Goal: Use online tool/utility: Utilize a website feature to perform a specific function

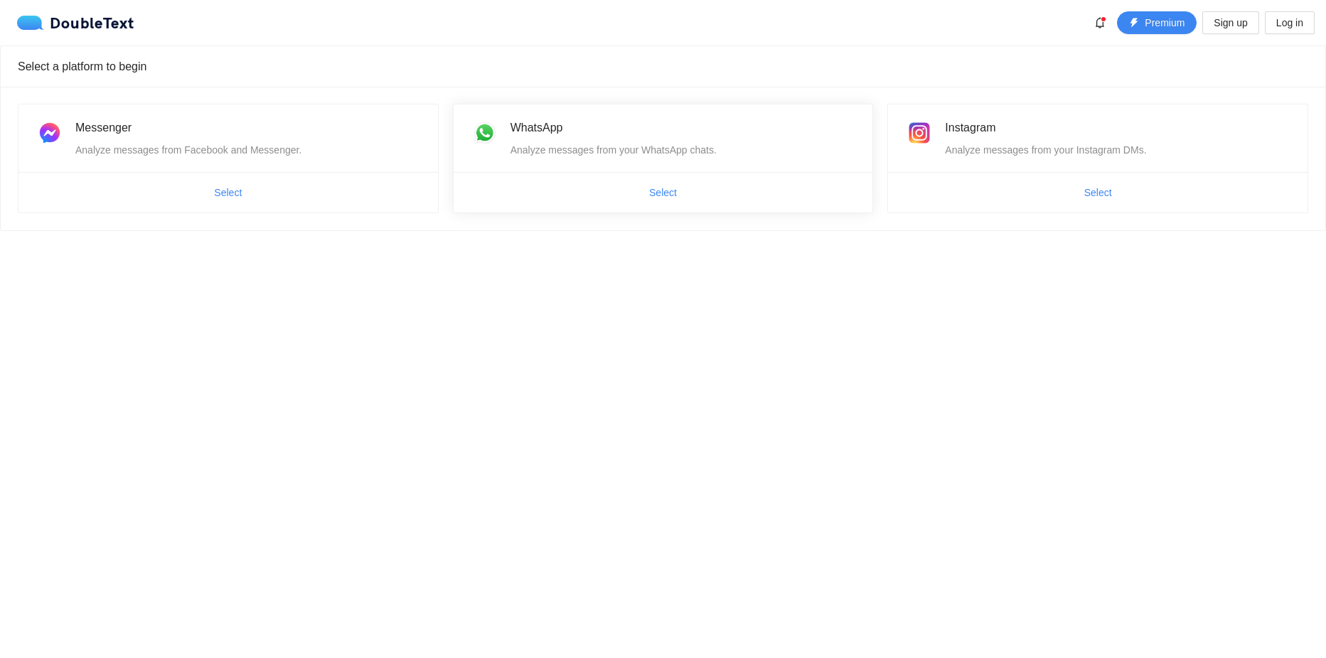
click at [688, 209] on ul "Select" at bounding box center [664, 192] width 420 height 41
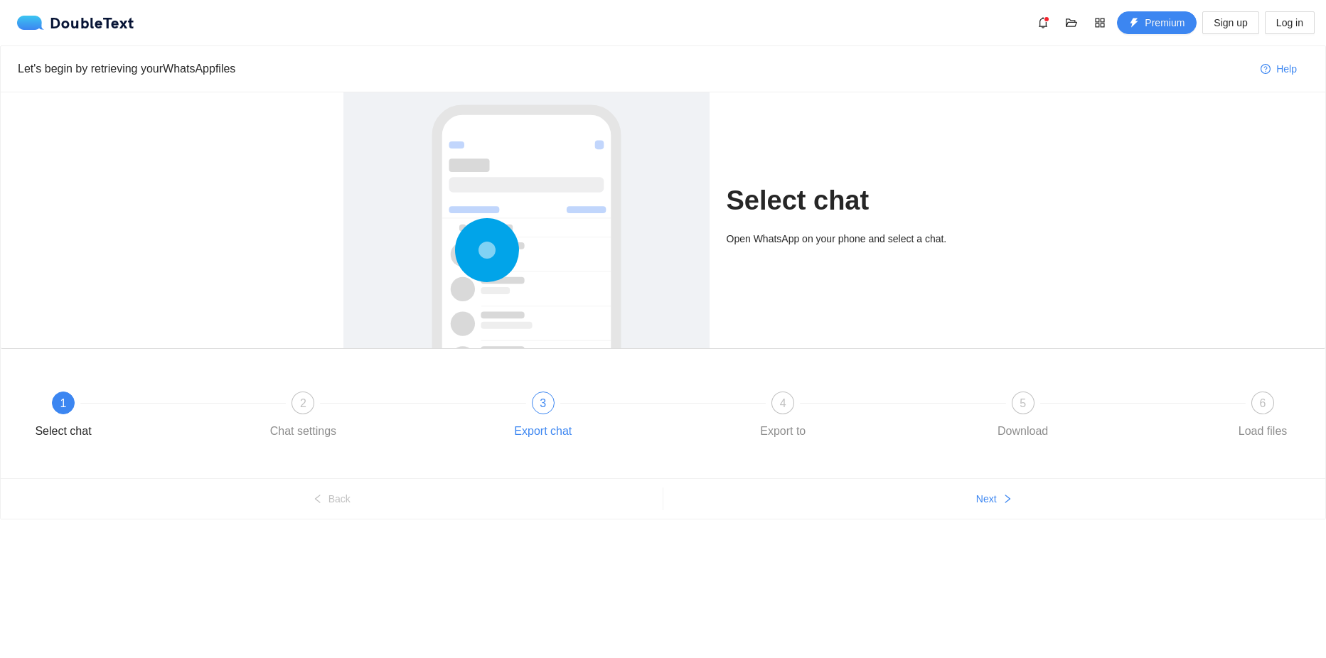
click at [550, 412] on div "3 Export chat" at bounding box center [622, 417] width 240 height 51
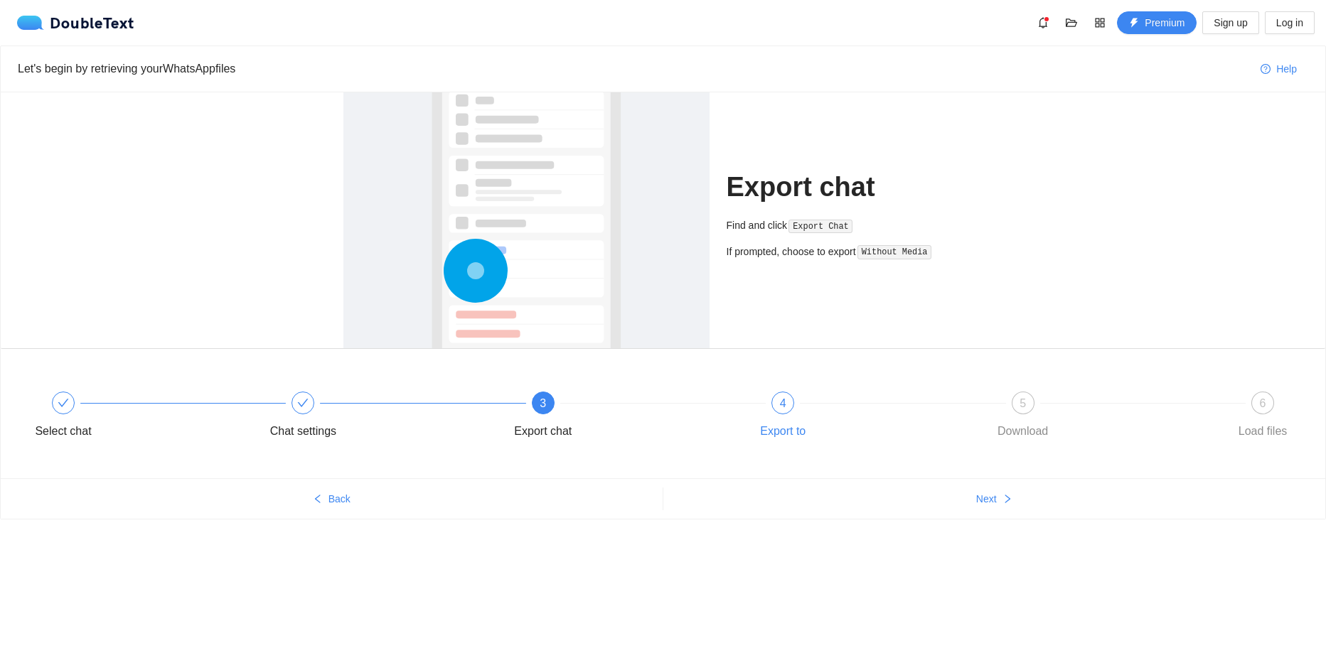
click at [780, 410] on span "4" at bounding box center [783, 403] width 6 height 12
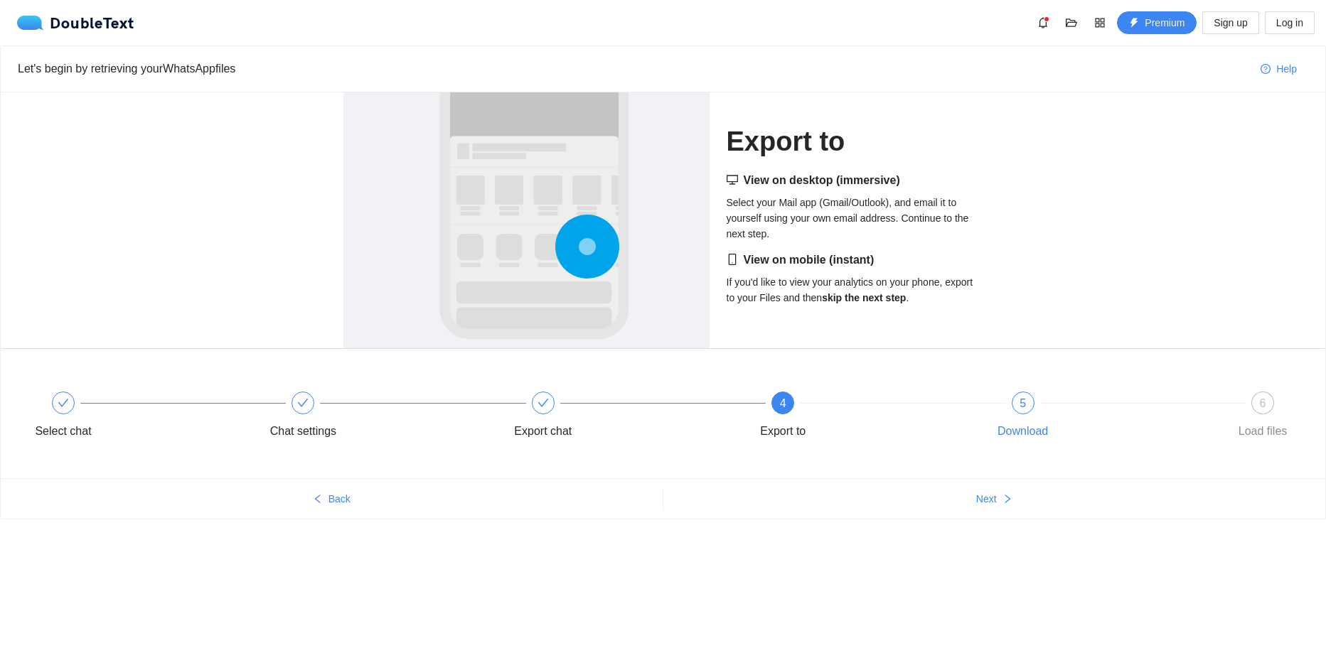
click at [1027, 405] on div at bounding box center [1143, 403] width 240 height 6
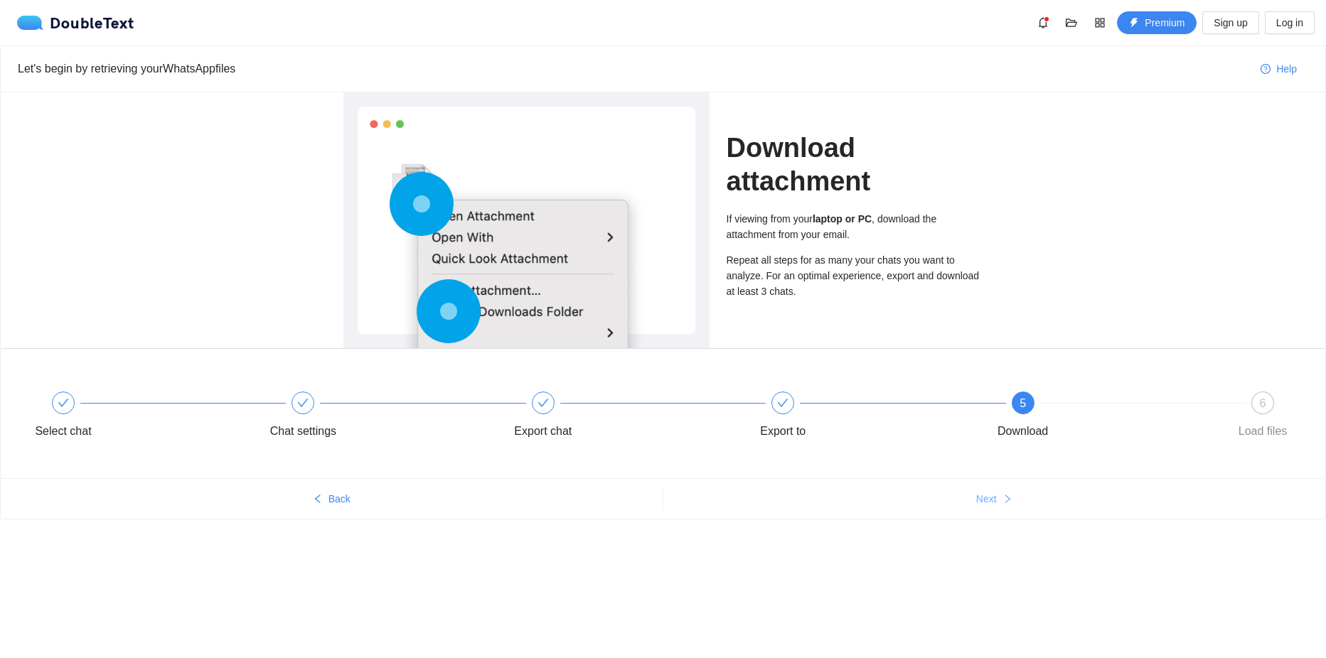
click at [990, 505] on span "Next" at bounding box center [986, 499] width 21 height 16
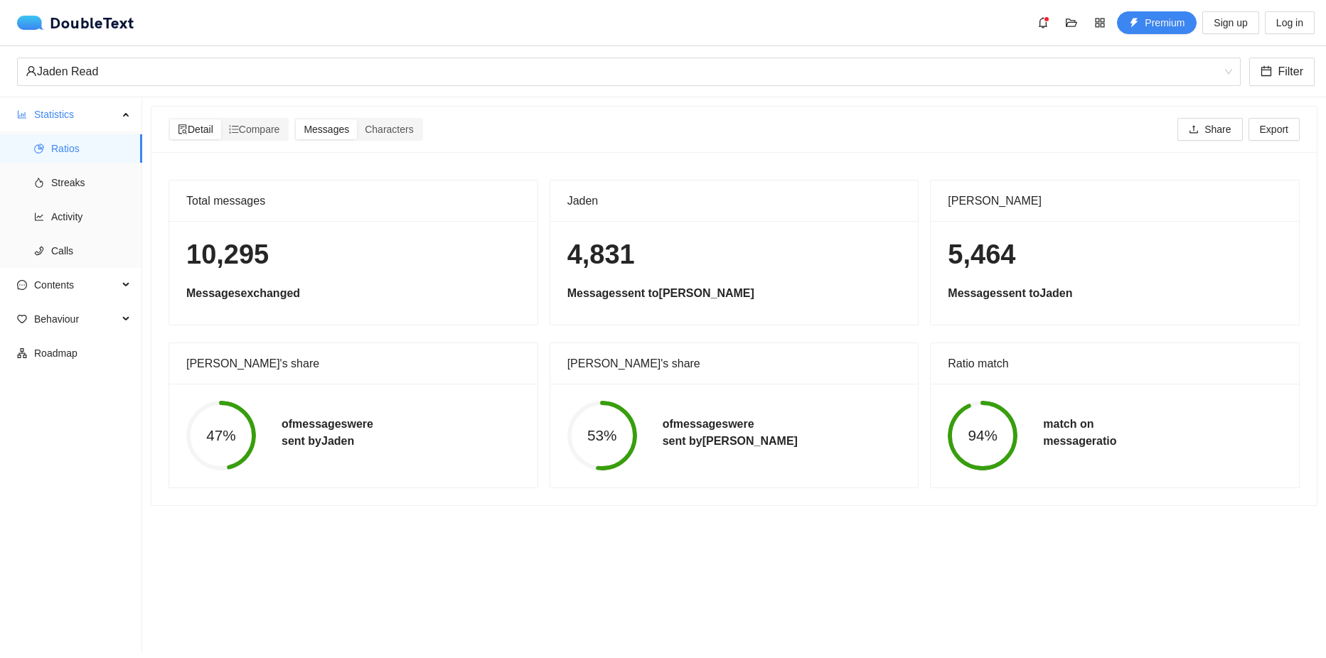
click at [515, 583] on section "Detail Compare Messages Characters Share Export Total messages 10,295 Messages …" at bounding box center [734, 374] width 1184 height 555
click at [1083, 576] on section "Detail Compare Messages Characters Share Export Total messages 10,295 Messages …" at bounding box center [734, 374] width 1184 height 555
click at [413, 129] on span "Characters" at bounding box center [389, 129] width 48 height 11
click at [357, 119] on input "Characters" at bounding box center [357, 119] width 0 height 0
click at [254, 131] on span "Compare" at bounding box center [254, 129] width 51 height 11
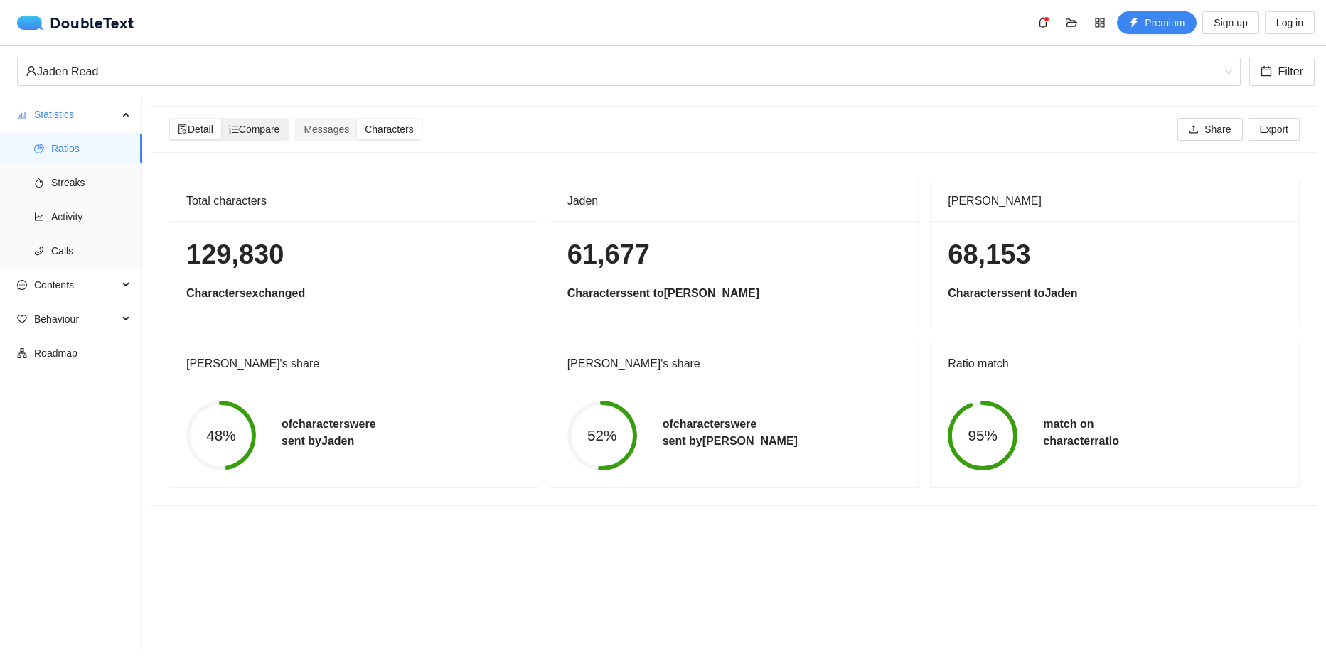
click at [221, 119] on input "Compare" at bounding box center [221, 119] width 0 height 0
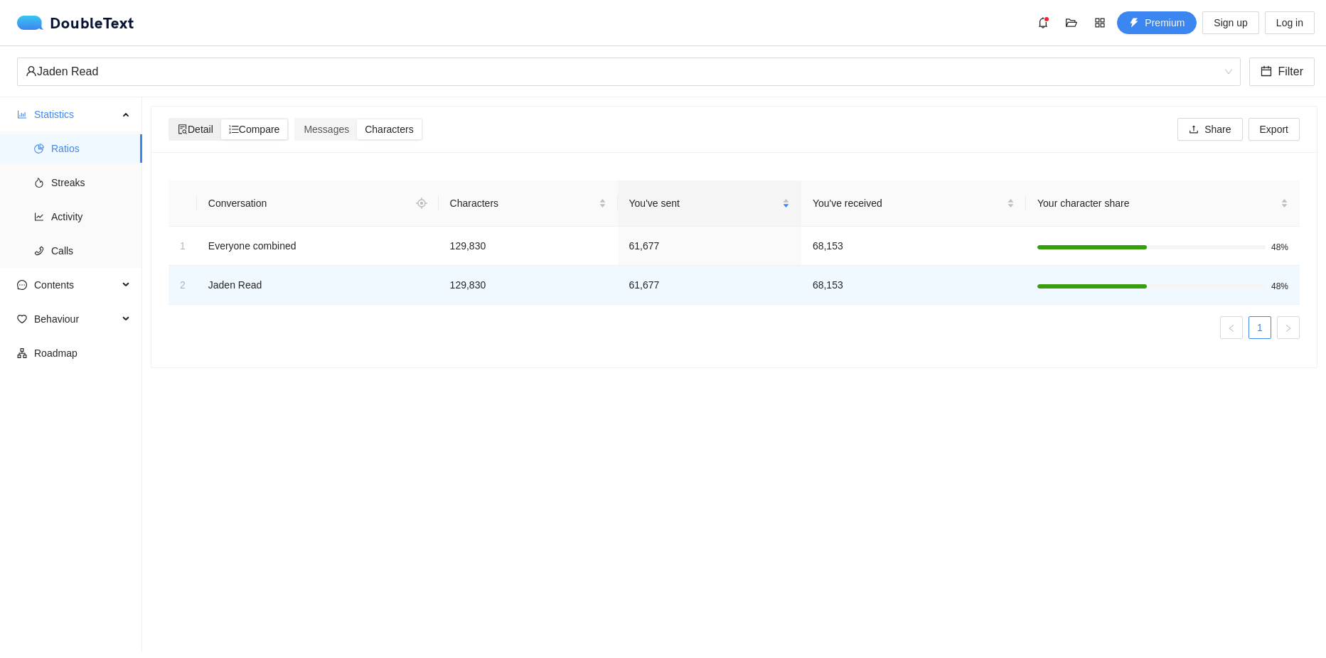
click at [196, 132] on span "Detail" at bounding box center [196, 129] width 36 height 11
click at [170, 119] on input "Detail" at bounding box center [170, 119] width 0 height 0
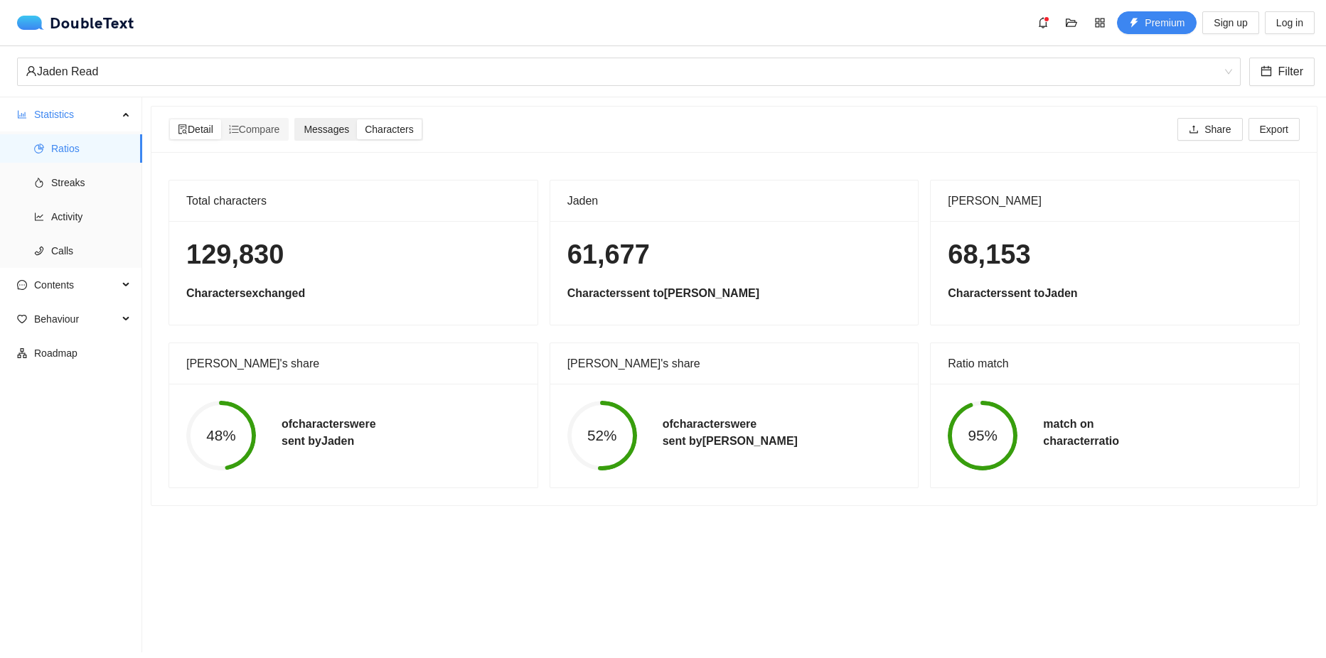
click at [332, 132] on span "Messages" at bounding box center [327, 129] width 46 height 11
click at [296, 119] on input "Messages" at bounding box center [296, 119] width 0 height 0
click at [565, 577] on section "Detail Compare Messages Characters Share Export Total messages 10,295 Messages …" at bounding box center [734, 374] width 1184 height 555
click at [90, 186] on span "Streaks" at bounding box center [91, 183] width 80 height 28
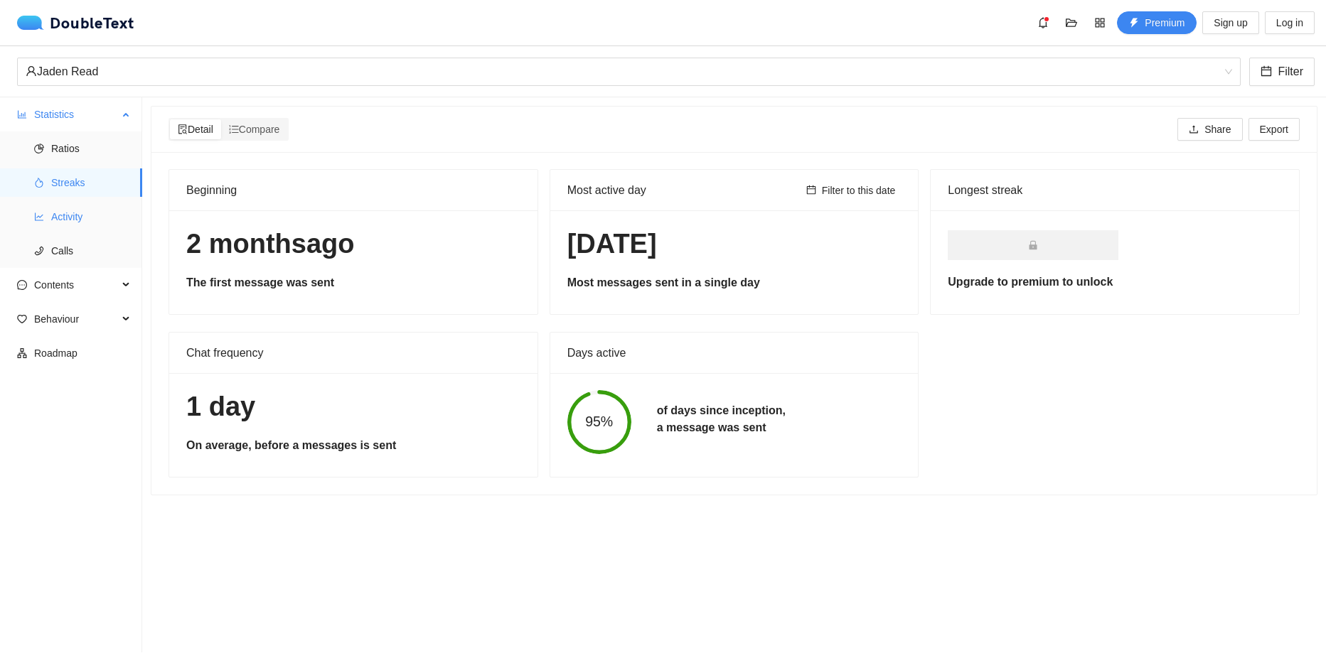
click at [75, 223] on span "Activity" at bounding box center [91, 217] width 80 height 28
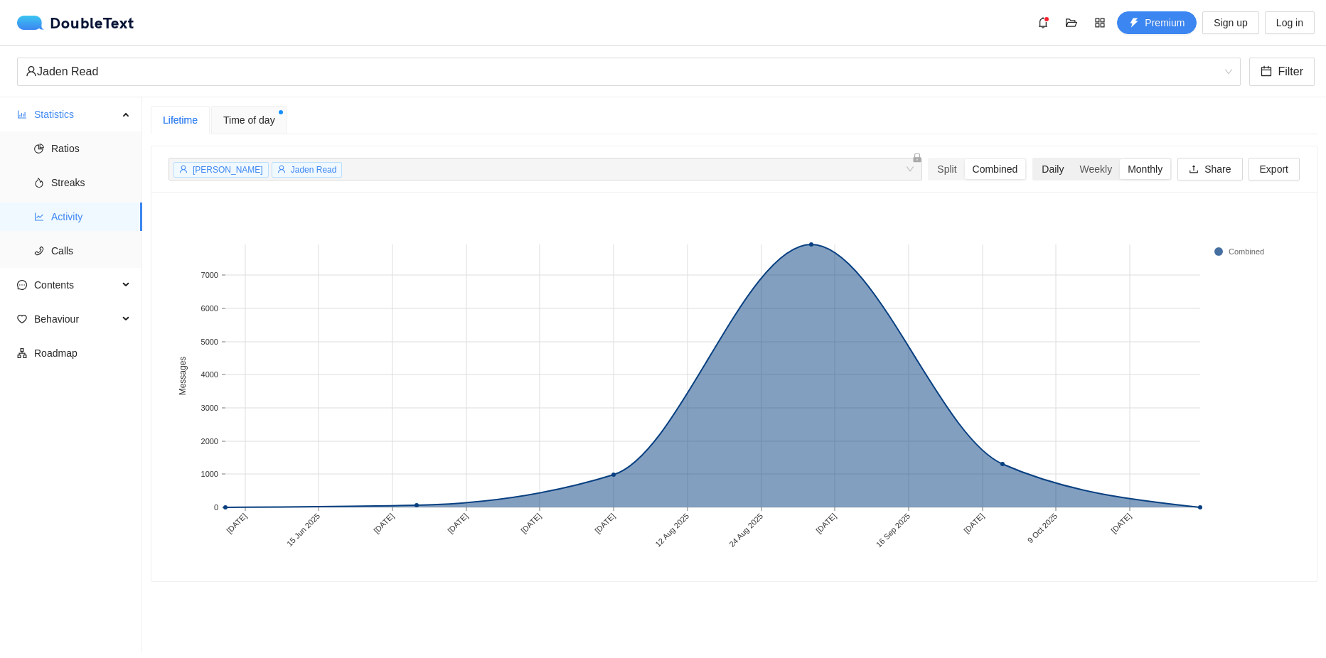
click at [1039, 174] on div "Daily" at bounding box center [1053, 169] width 38 height 20
click at [1034, 159] on input "Daily" at bounding box center [1034, 159] width 0 height 0
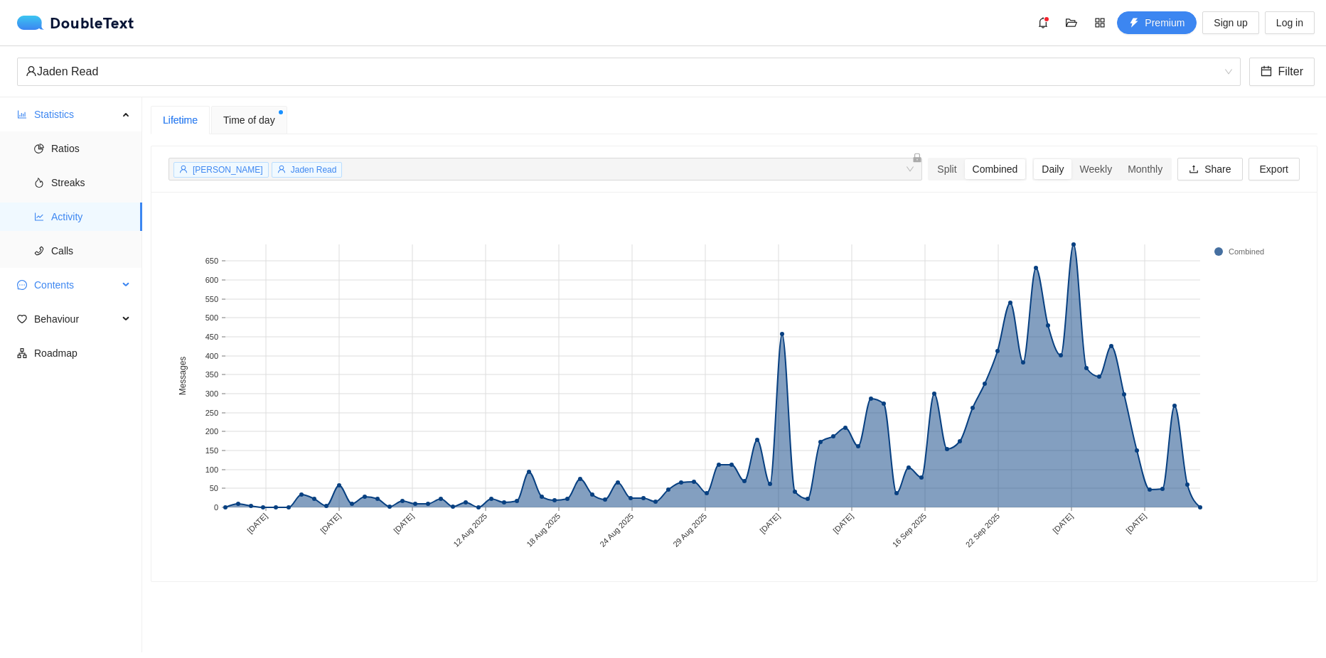
click at [76, 280] on span "Contents" at bounding box center [76, 285] width 84 height 28
click at [76, 324] on span "Word Cloud" at bounding box center [91, 319] width 80 height 28
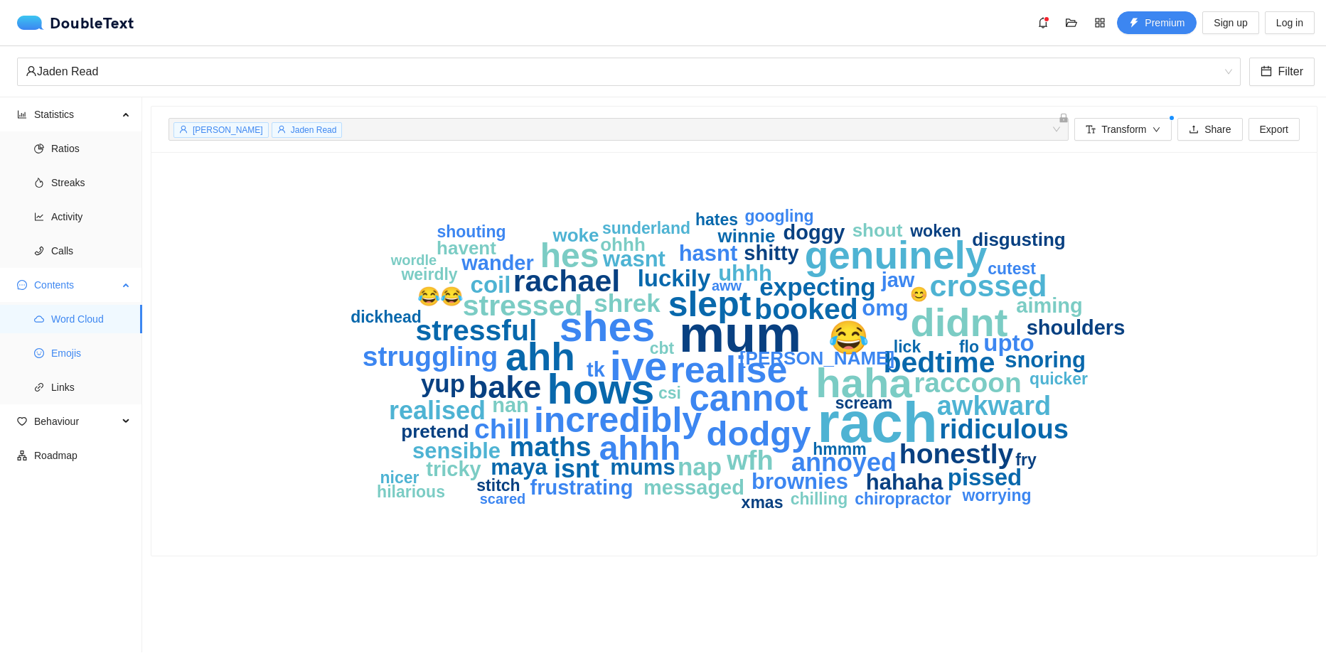
click at [57, 357] on span "Emojis" at bounding box center [91, 353] width 80 height 28
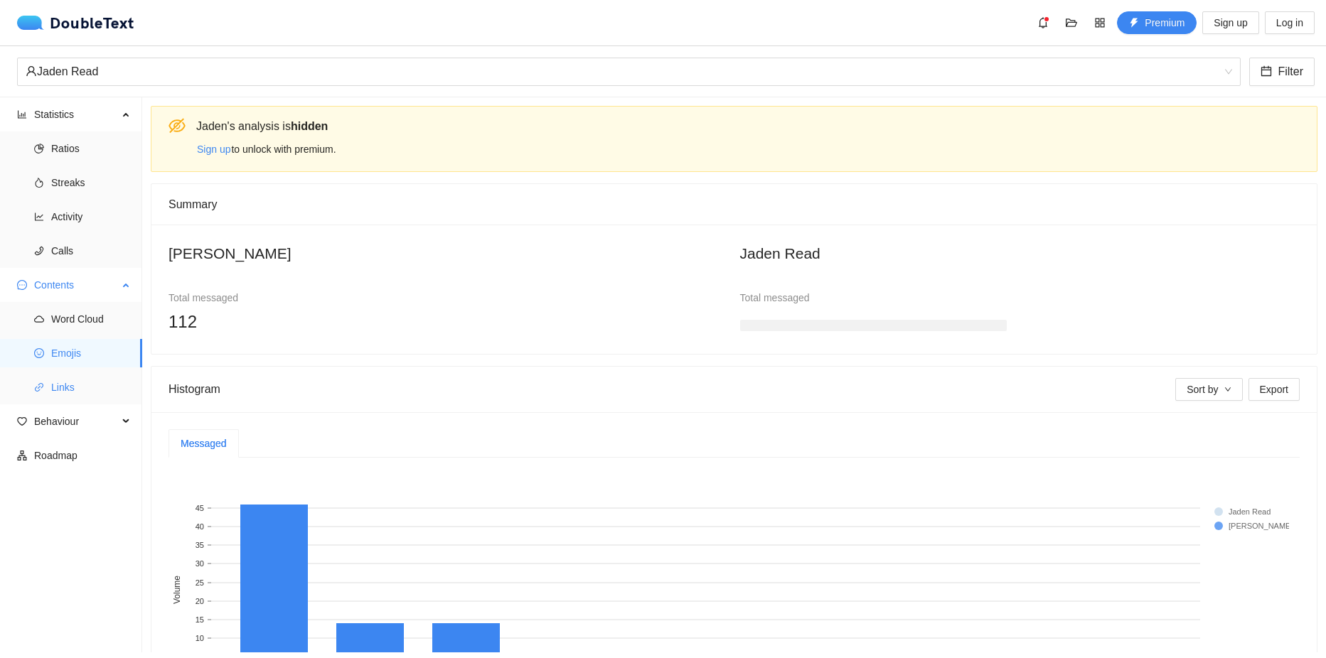
click at [73, 394] on span "Links" at bounding box center [91, 387] width 80 height 28
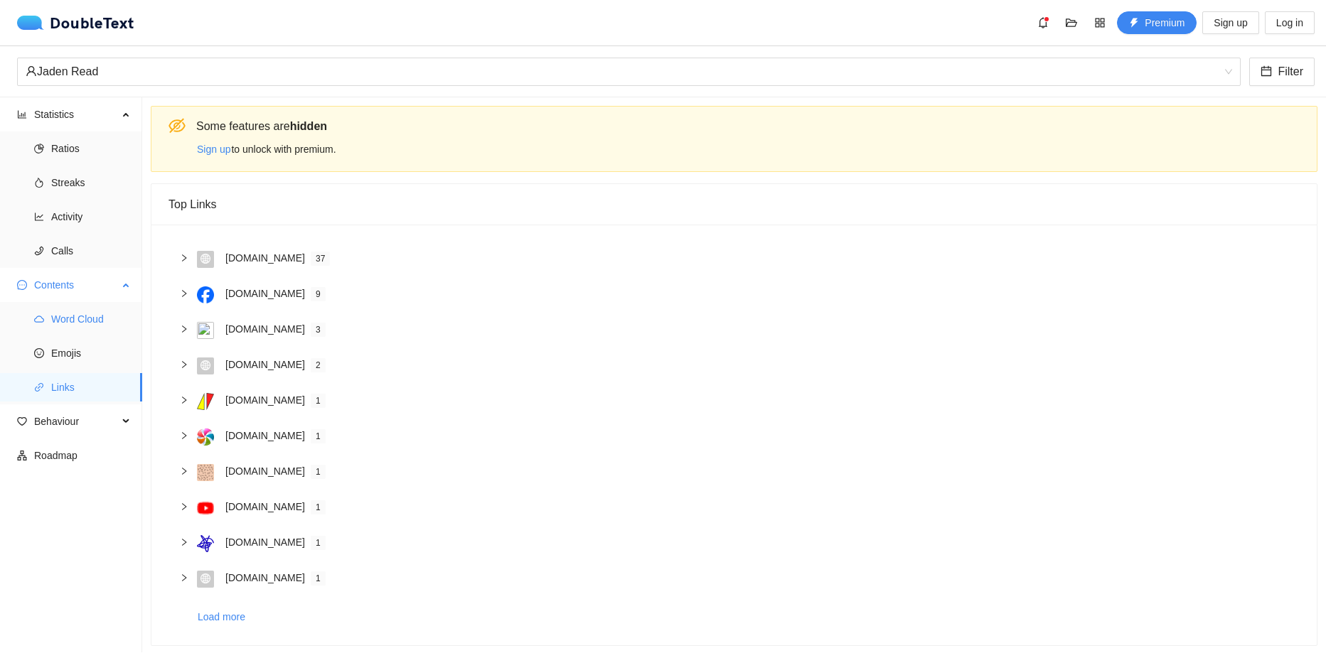
click at [57, 312] on span "Word Cloud" at bounding box center [91, 319] width 80 height 28
